Goal: Information Seeking & Learning: Compare options

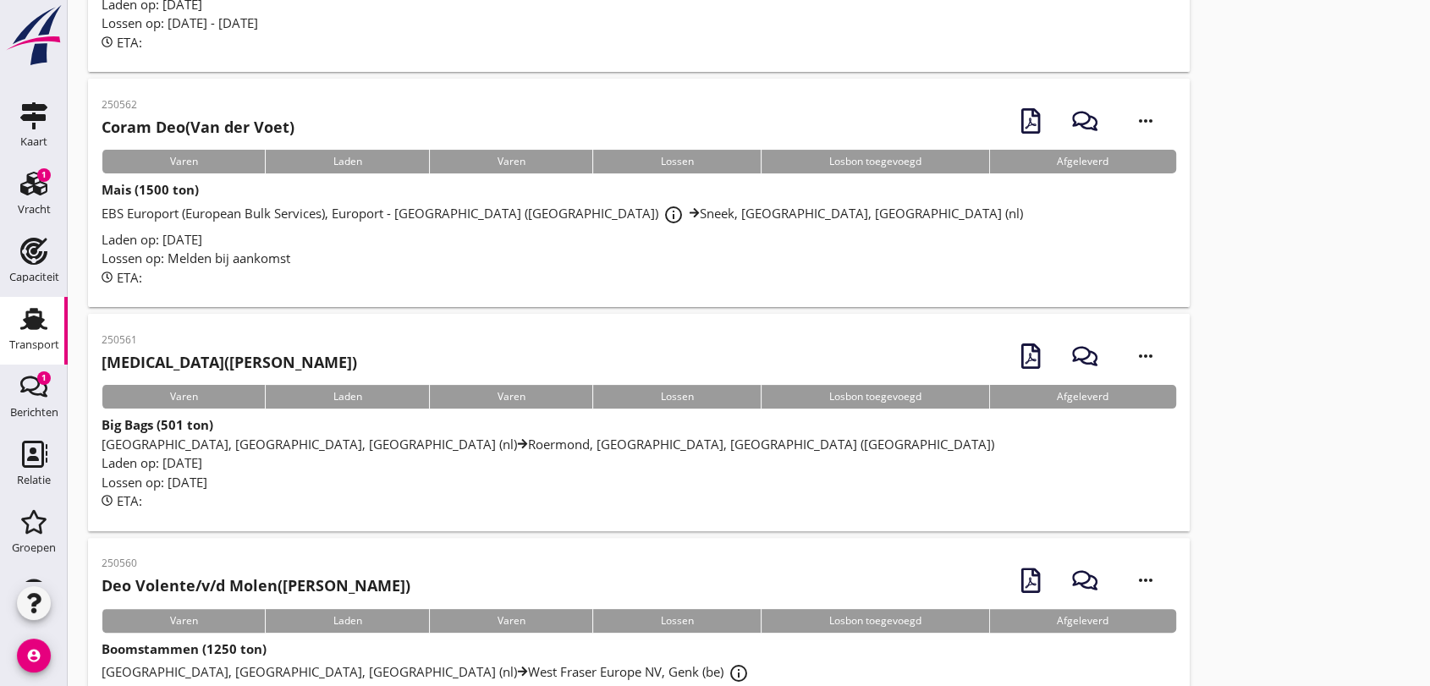
scroll to position [376, 0]
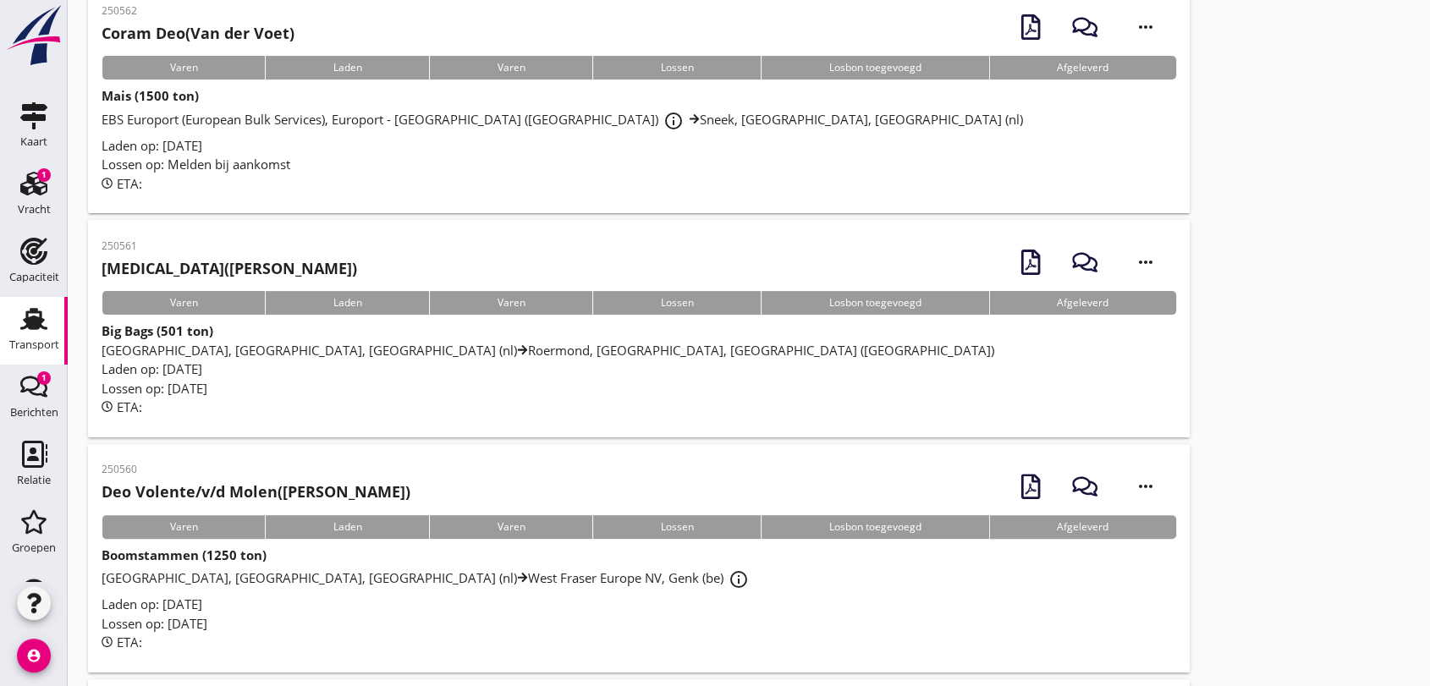
click at [302, 347] on span "[GEOGRAPHIC_DATA], [GEOGRAPHIC_DATA], [GEOGRAPHIC_DATA] ([GEOGRAPHIC_DATA]) [GE…" at bounding box center [548, 350] width 893 height 17
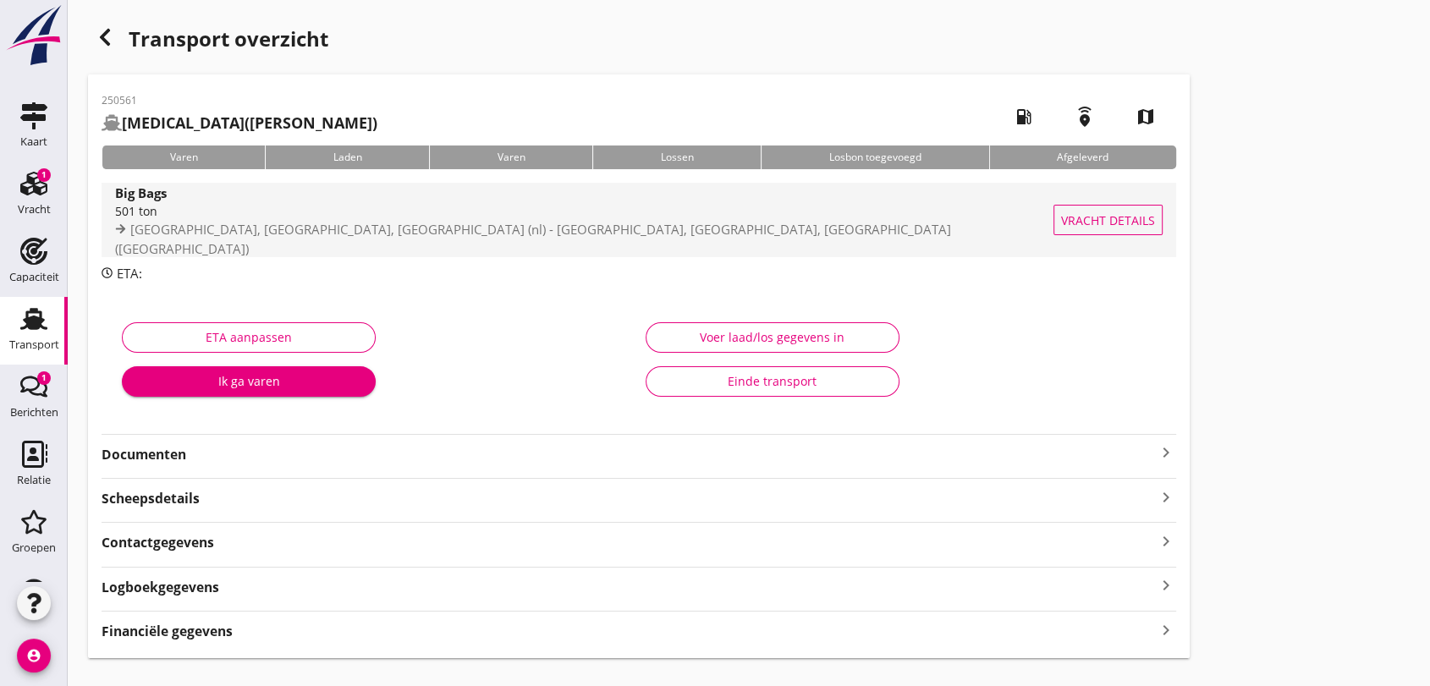
click at [312, 234] on span "[GEOGRAPHIC_DATA], [GEOGRAPHIC_DATA], [GEOGRAPHIC_DATA] (nl) - [GEOGRAPHIC_DATA…" at bounding box center [533, 239] width 836 height 36
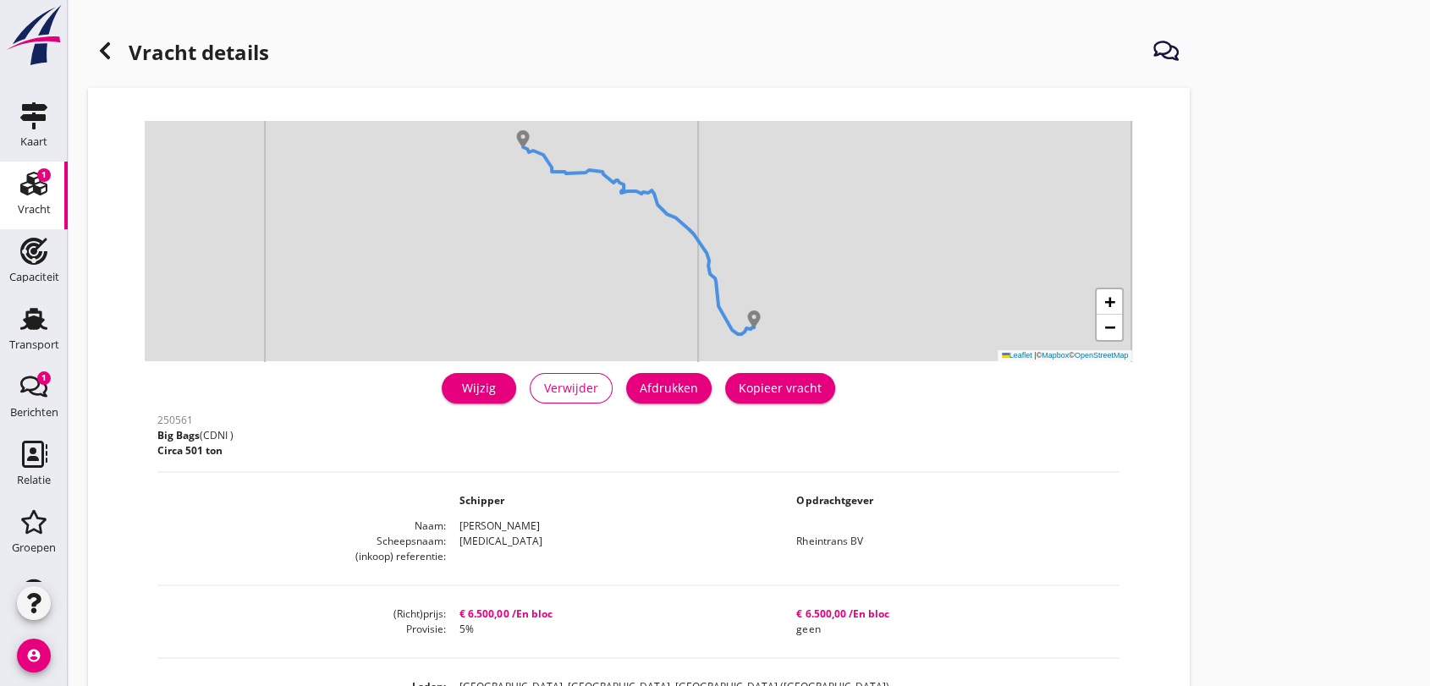
scroll to position [282, 0]
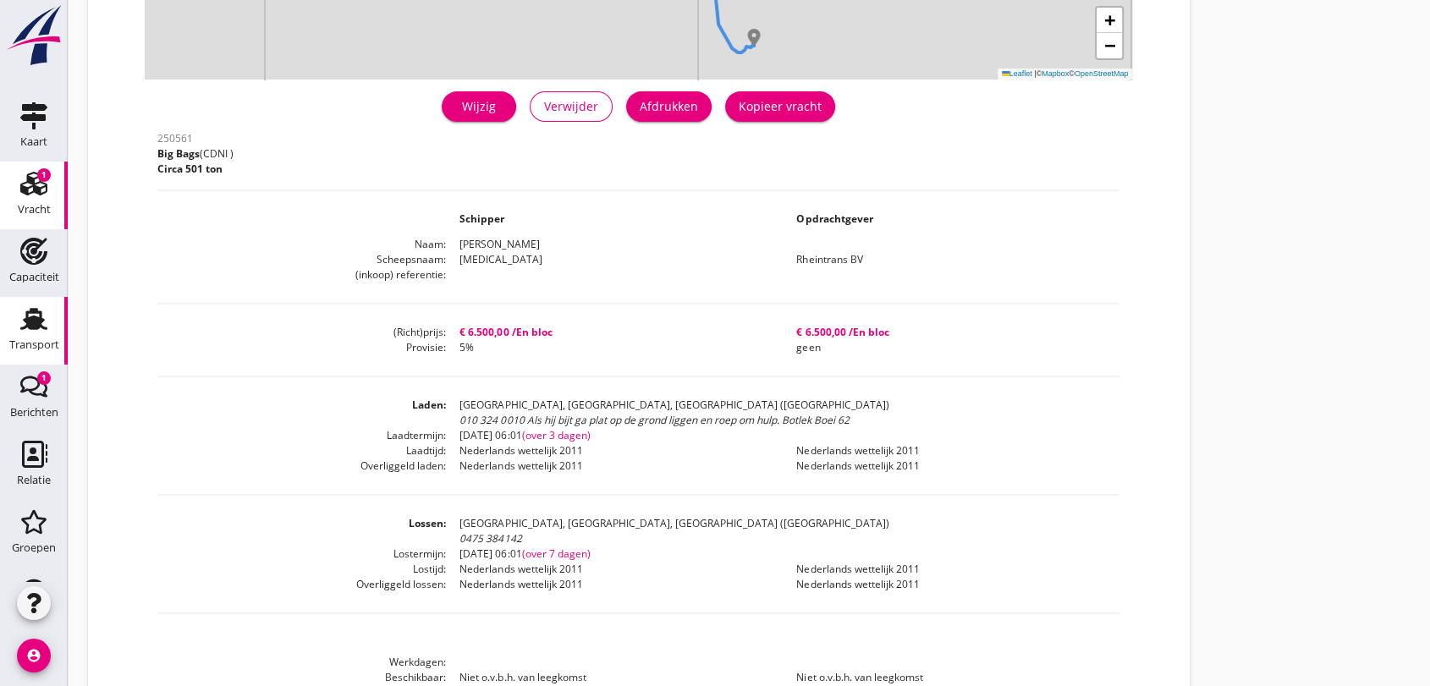
click at [24, 311] on use at bounding box center [33, 319] width 27 height 22
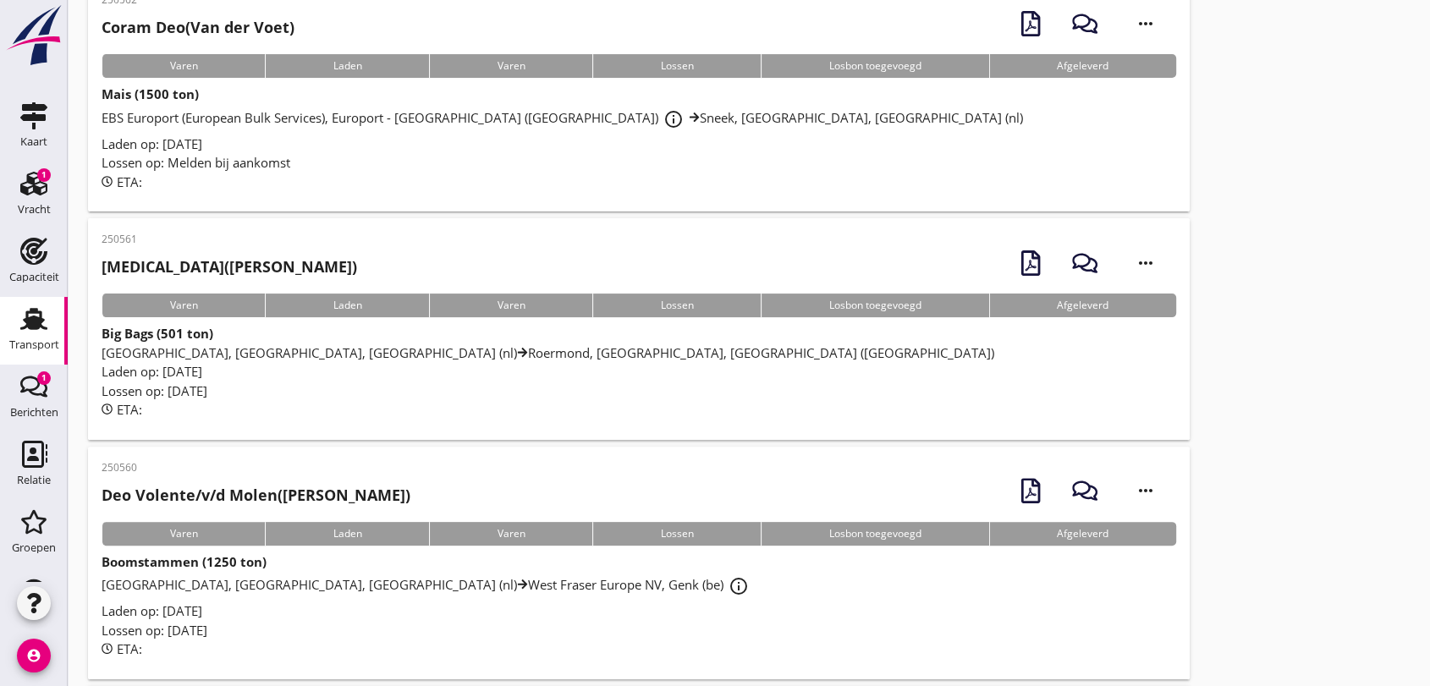
scroll to position [188, 0]
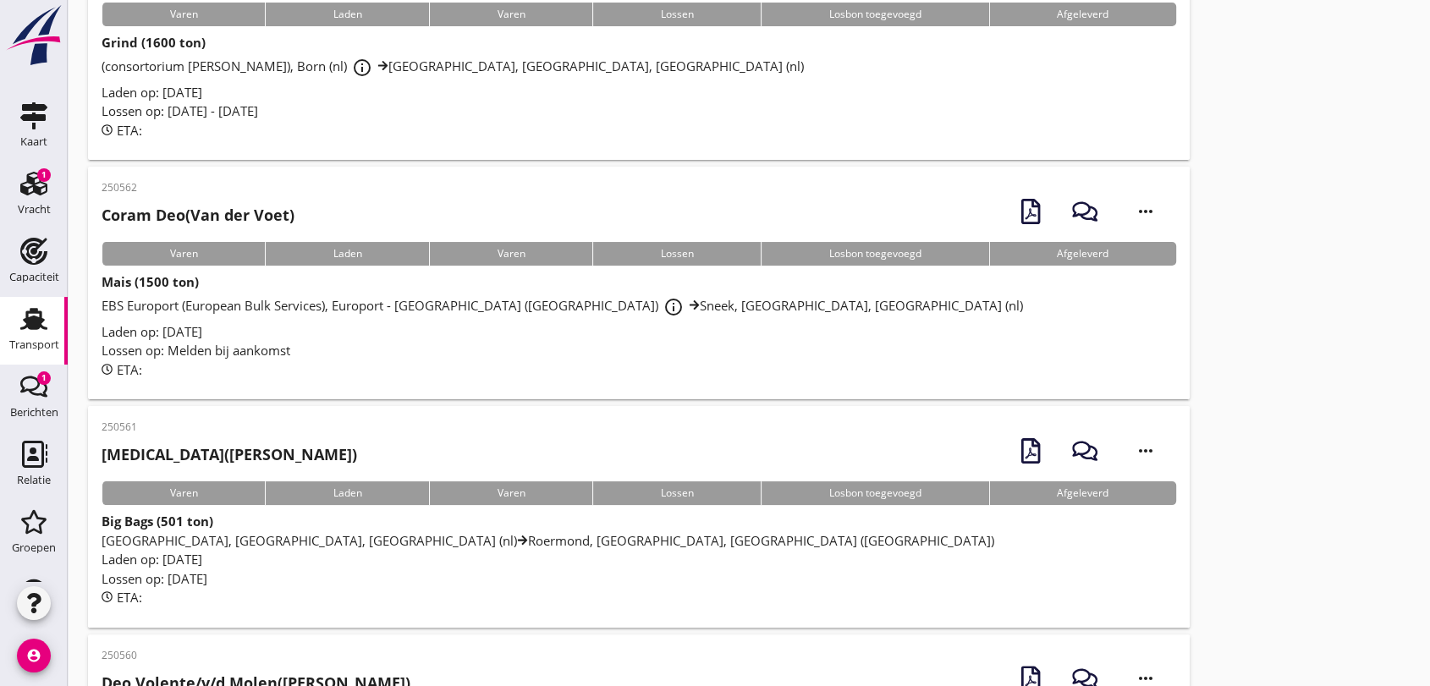
click at [324, 306] on span "EBS Europort (European Bulk Services), Europort - [GEOGRAPHIC_DATA] (nl) info_o…" at bounding box center [563, 305] width 922 height 17
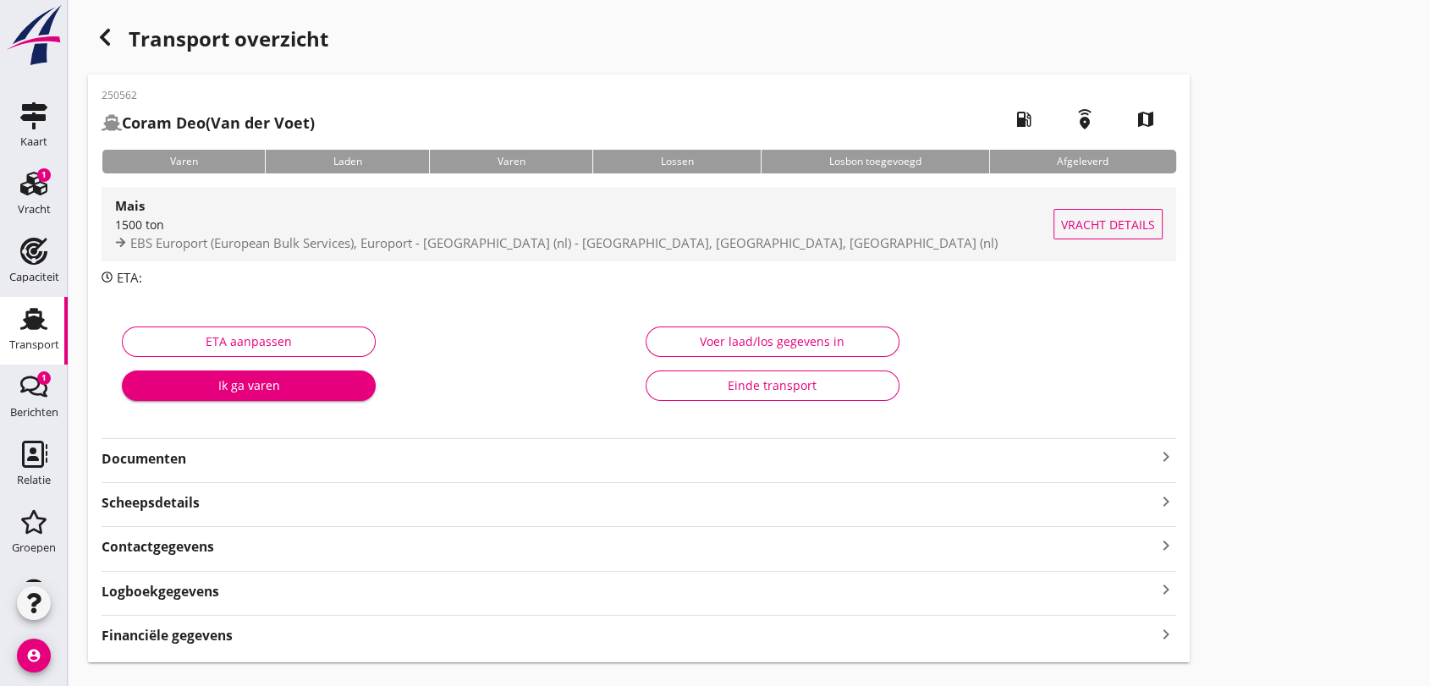
click at [413, 237] on span "EBS Europort (European Bulk Services), Europort - [GEOGRAPHIC_DATA] (nl) - [GEO…" at bounding box center [564, 242] width 868 height 17
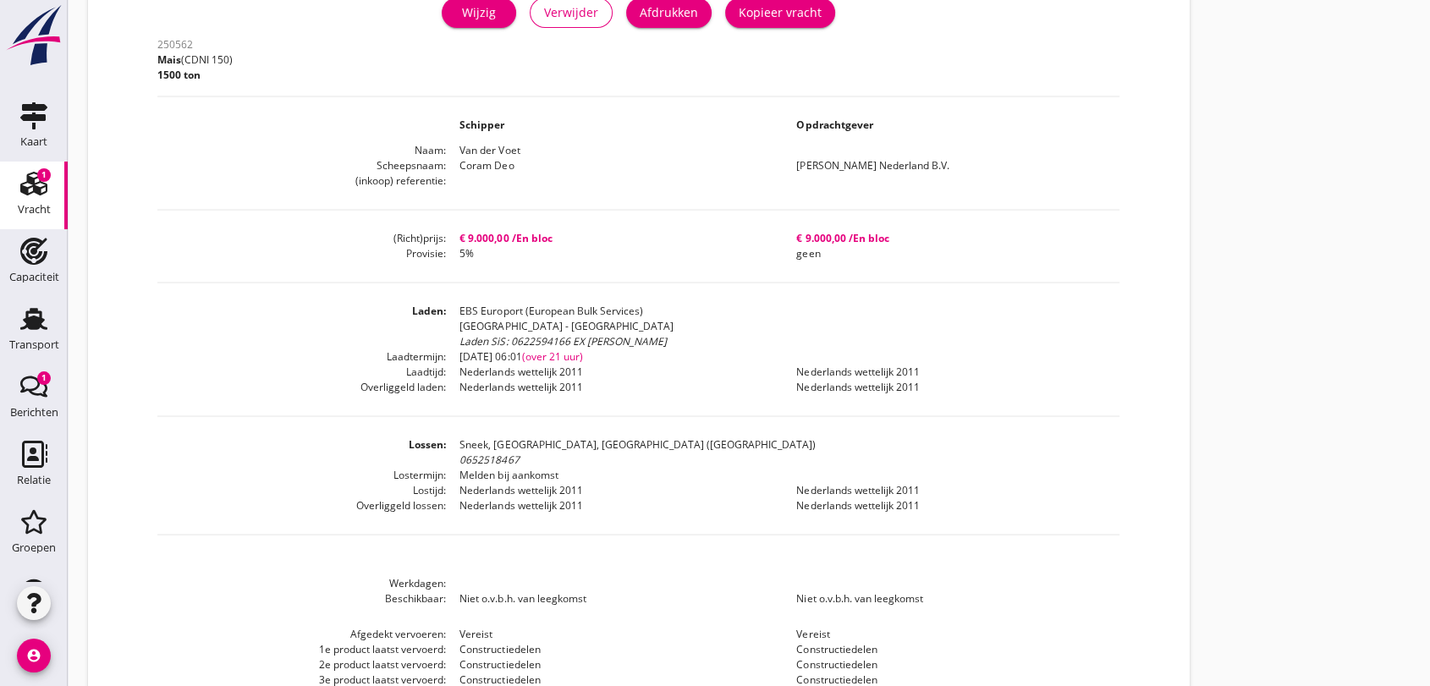
scroll to position [94, 0]
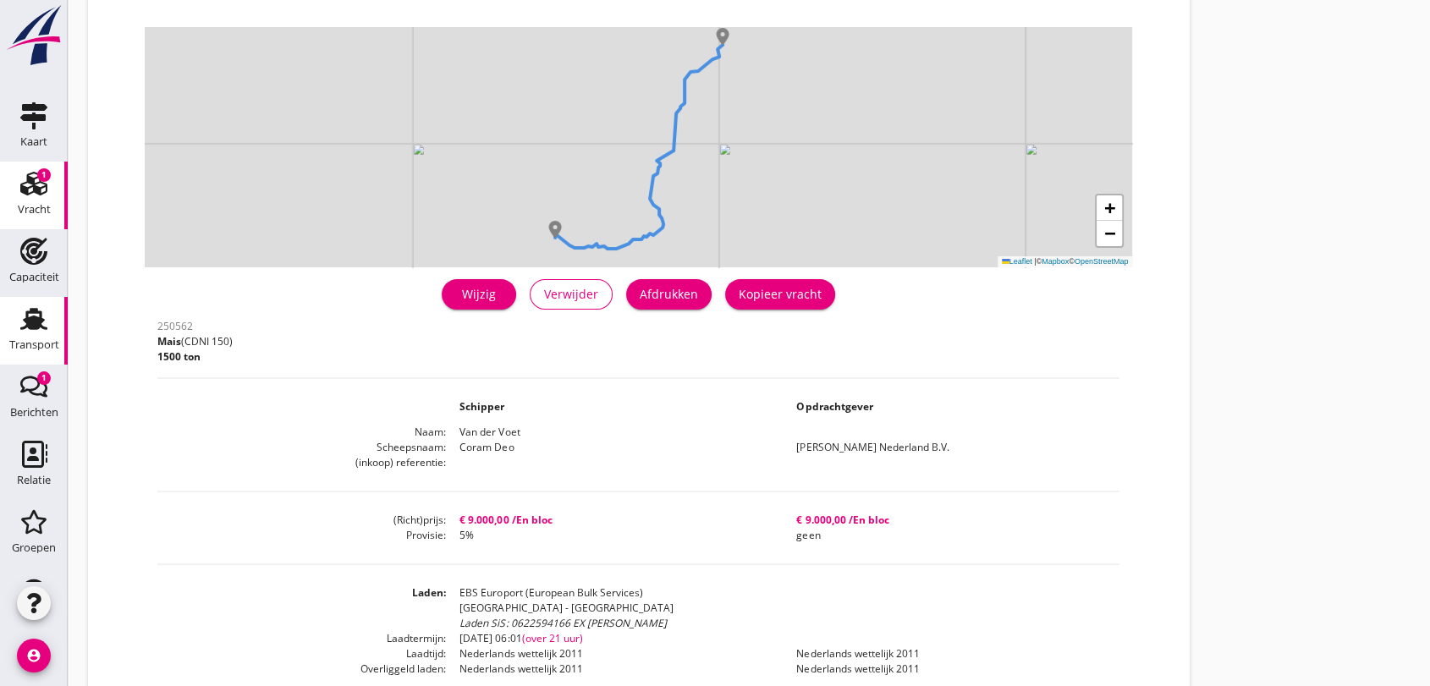
click at [31, 310] on icon "Transport" at bounding box center [33, 319] width 27 height 27
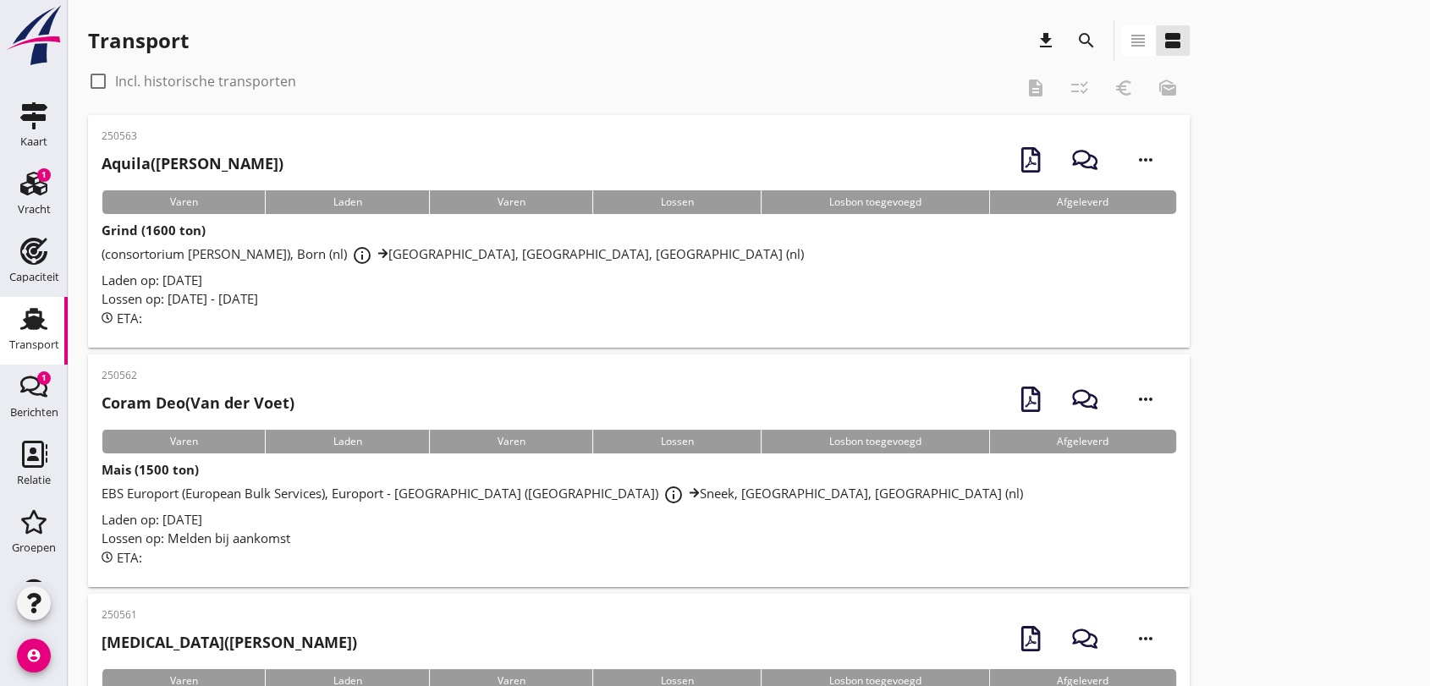
click at [200, 276] on span "Laden op: [DATE]" at bounding box center [152, 280] width 101 height 17
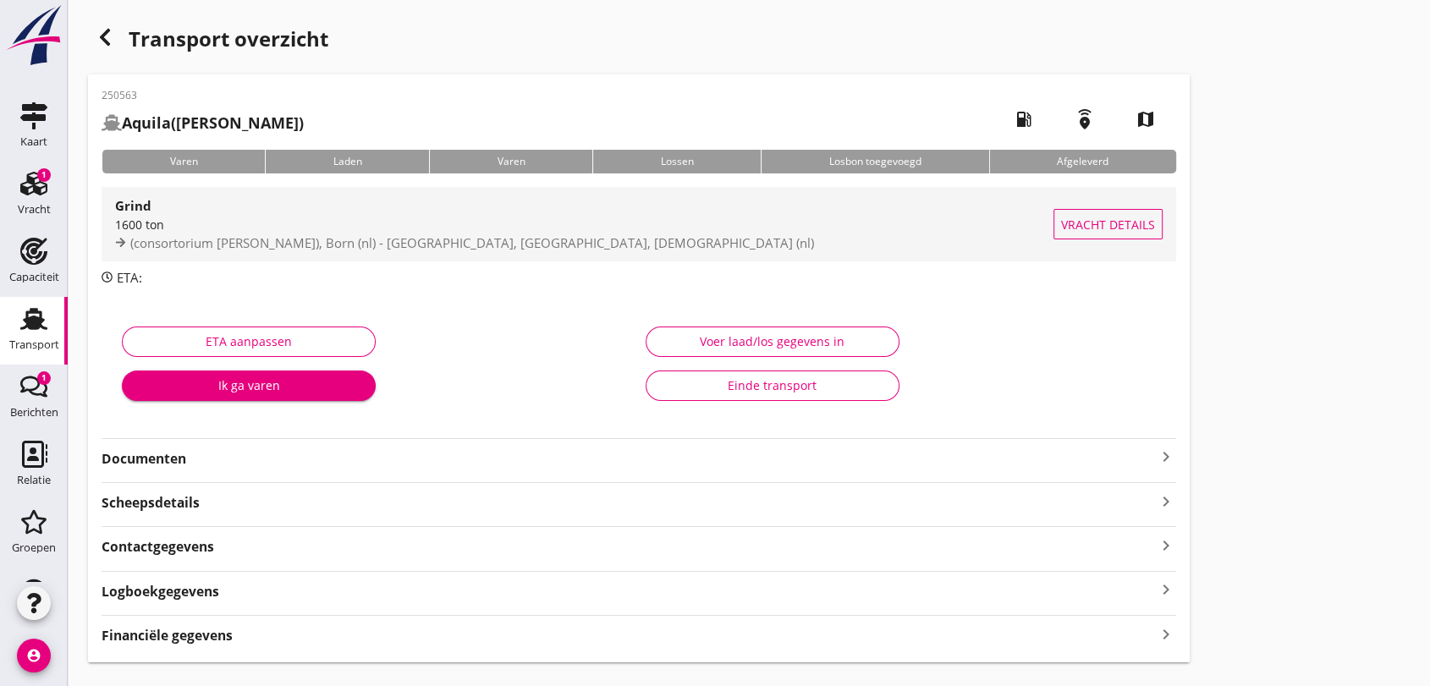
click at [225, 234] on span "(consortorium [PERSON_NAME]), Born (nl) - [GEOGRAPHIC_DATA], [GEOGRAPHIC_DATA],…" at bounding box center [472, 242] width 684 height 17
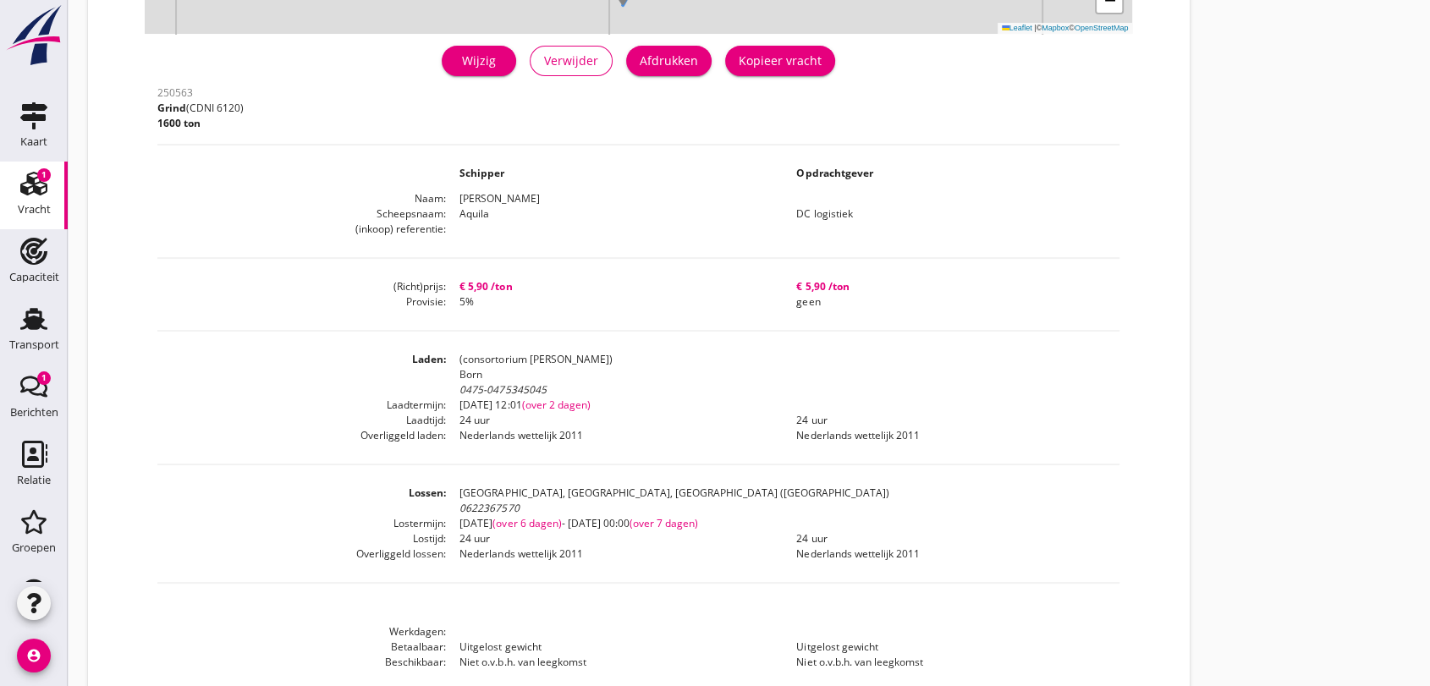
scroll to position [234, 0]
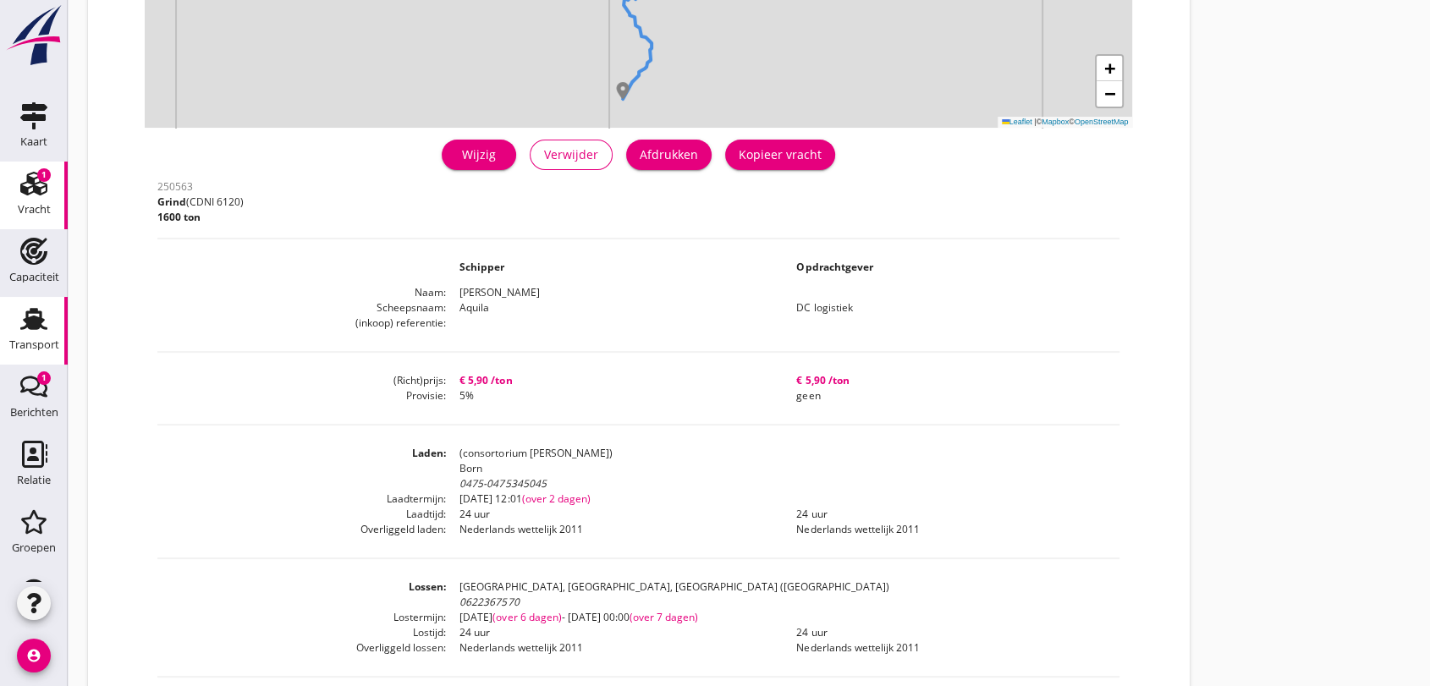
click at [27, 320] on use at bounding box center [33, 319] width 27 height 22
